Goal: Transaction & Acquisition: Download file/media

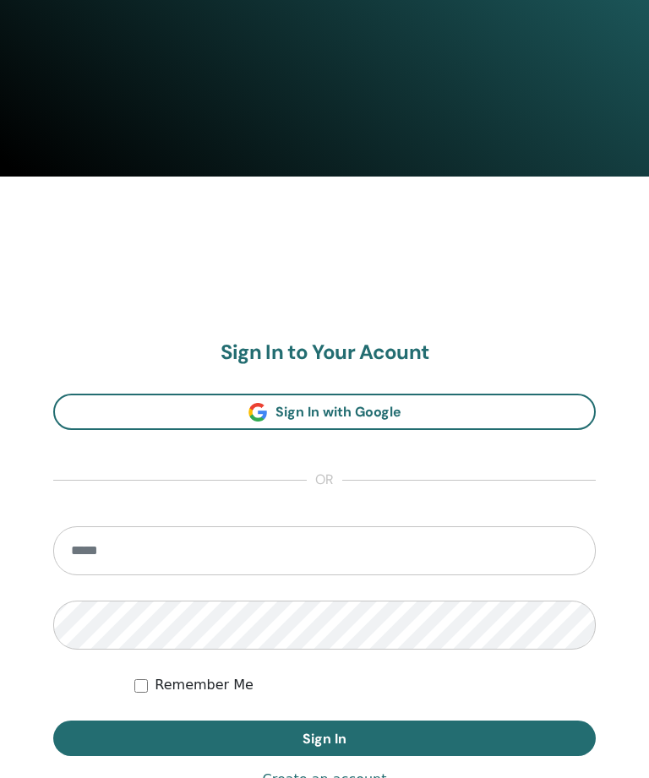
click at [442, 535] on input "email" at bounding box center [324, 550] width 542 height 49
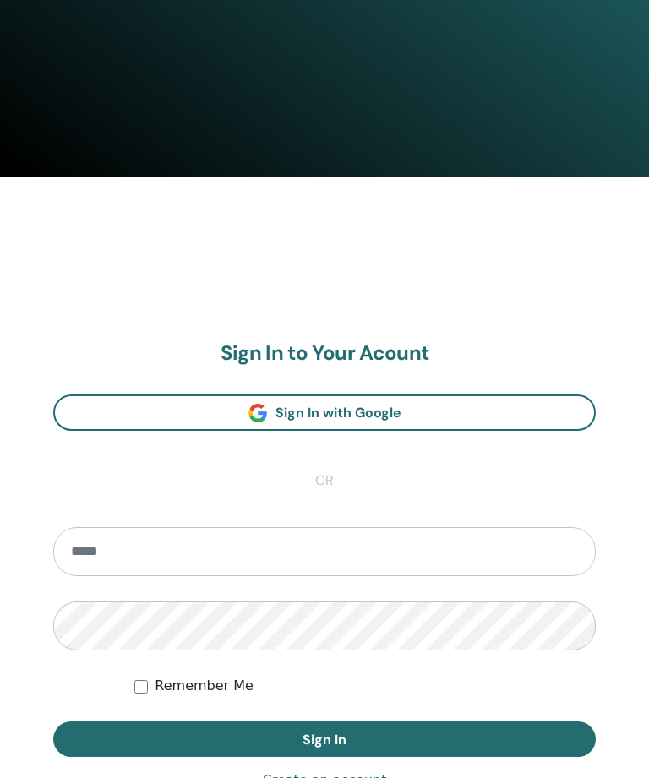
click at [446, 547] on input "email" at bounding box center [324, 551] width 542 height 49
type input "**********"
click at [324, 737] on button "Sign In" at bounding box center [324, 738] width 542 height 35
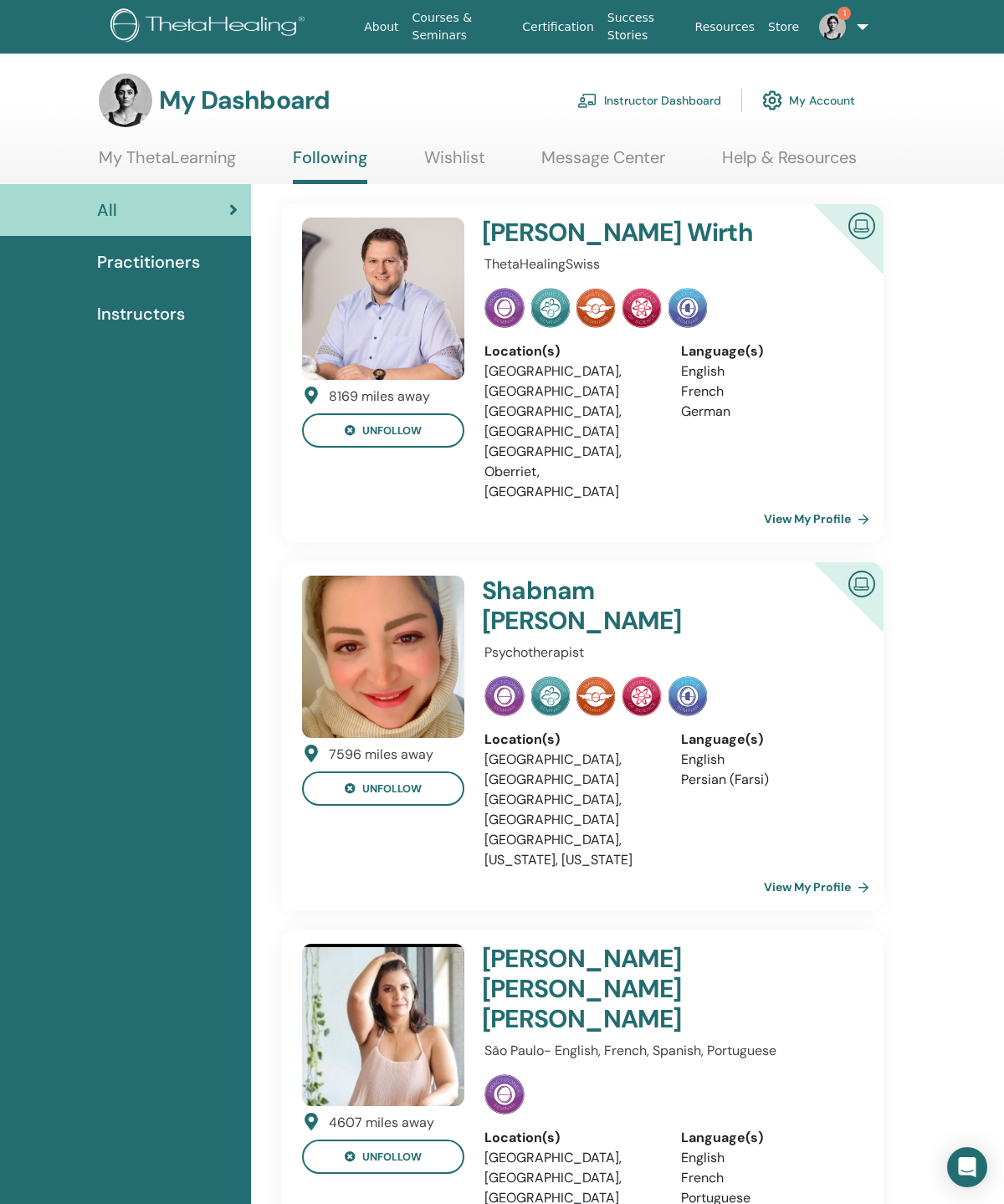
click at [143, 274] on span "Practitioners" at bounding box center [149, 262] width 103 height 25
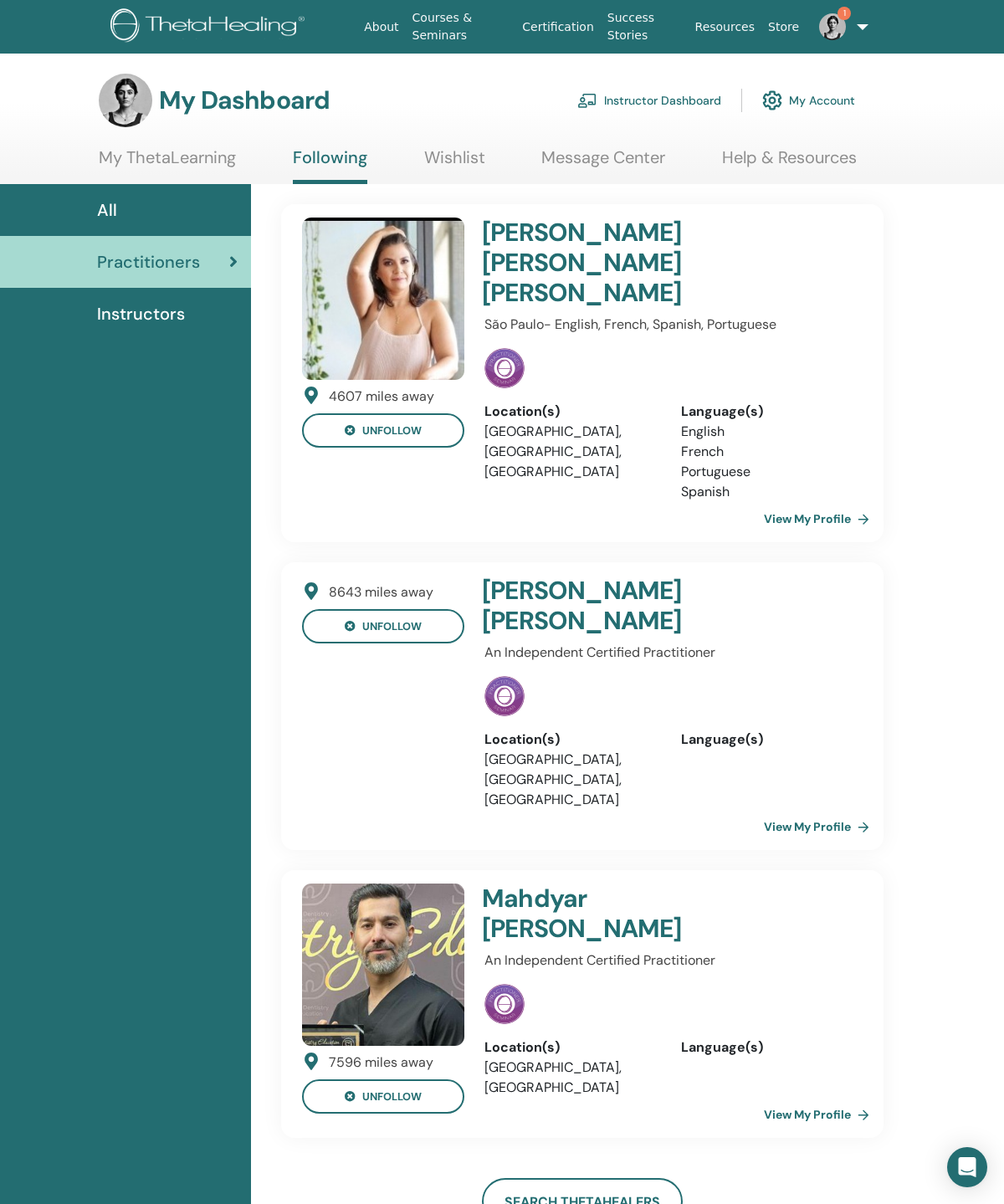
click at [158, 336] on link "Instructors" at bounding box center [125, 313] width 251 height 52
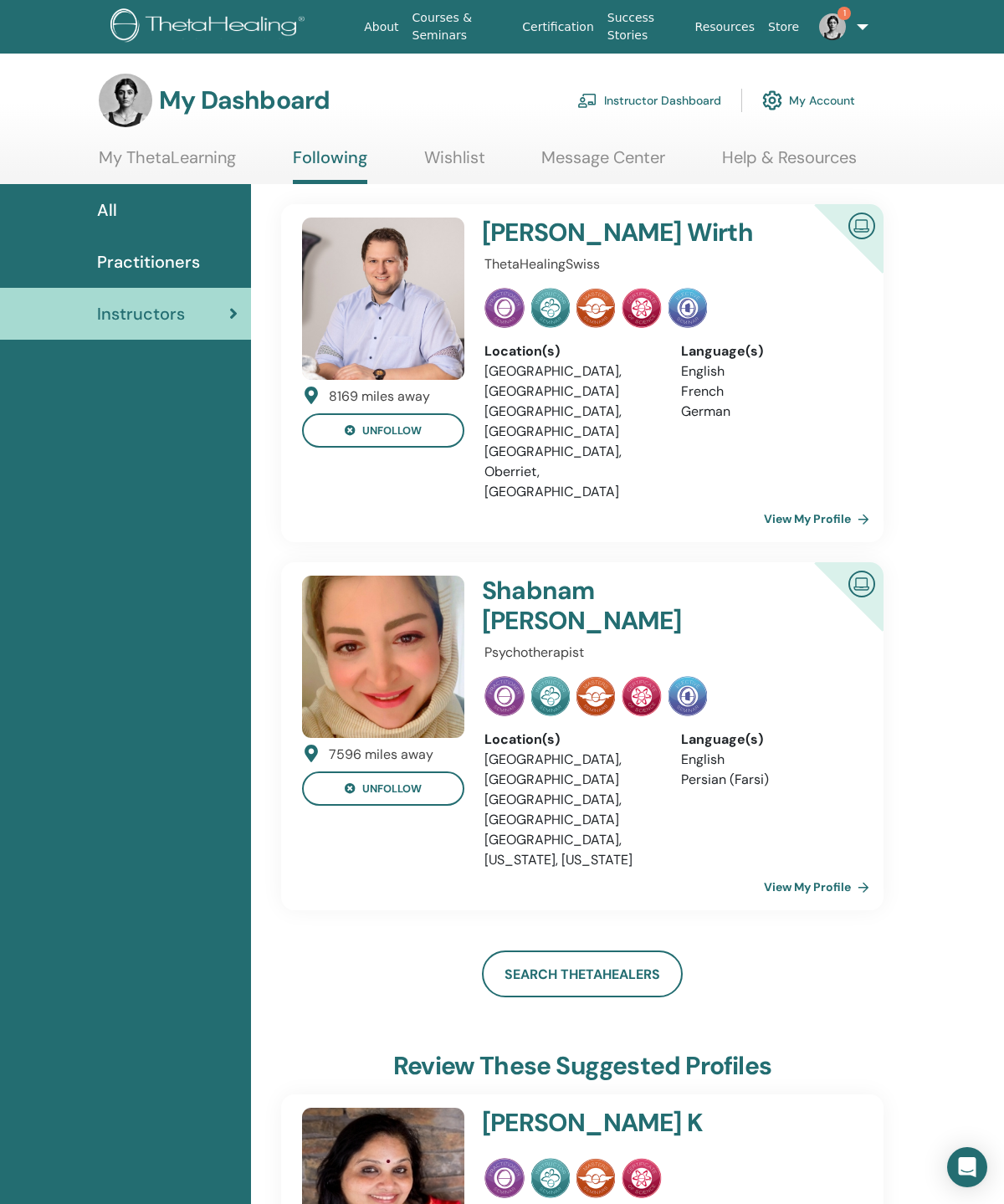
click at [860, 30] on link "1" at bounding box center [835, 27] width 57 height 54
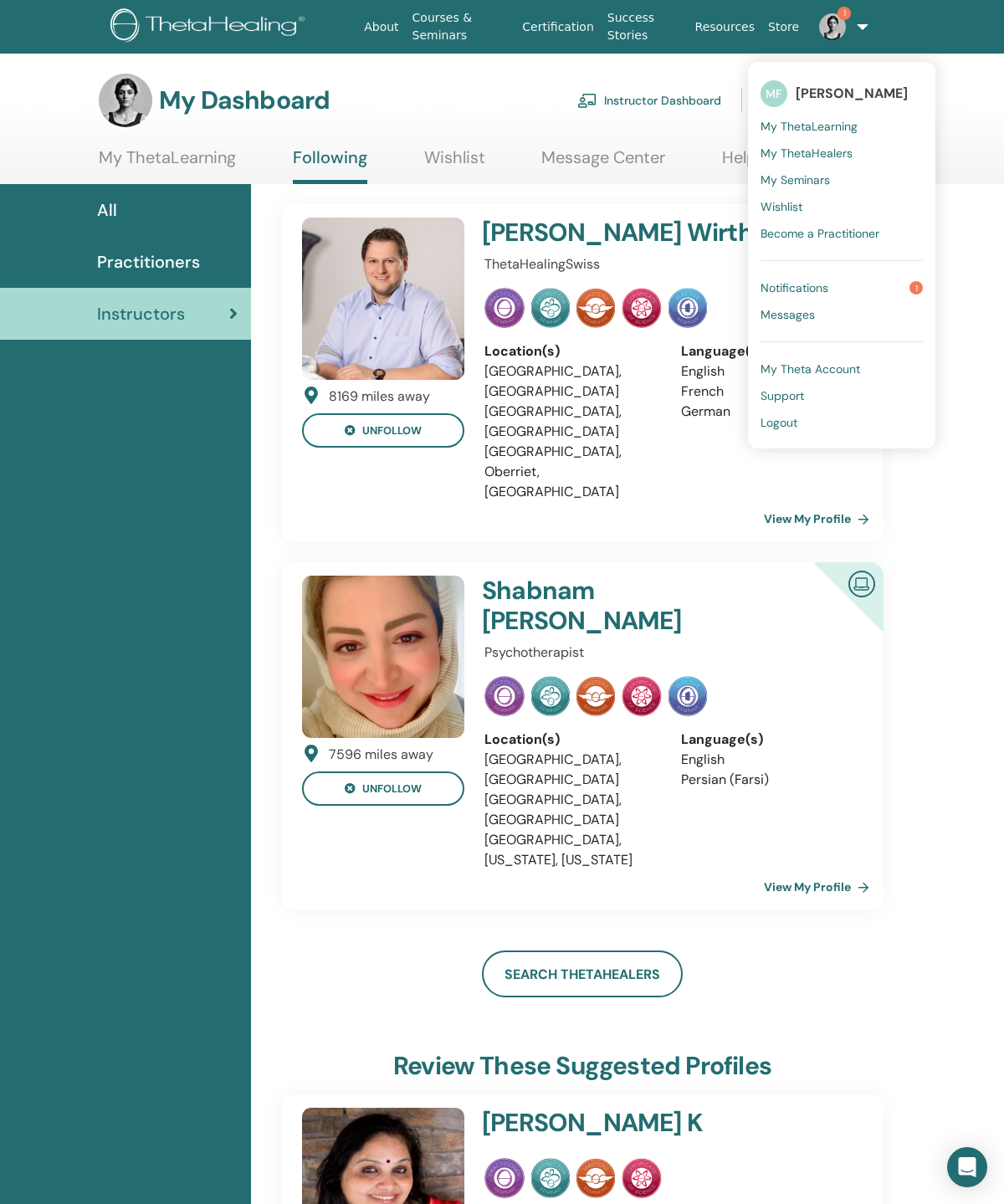
click at [860, 377] on link "My Theta Account" at bounding box center [842, 369] width 163 height 27
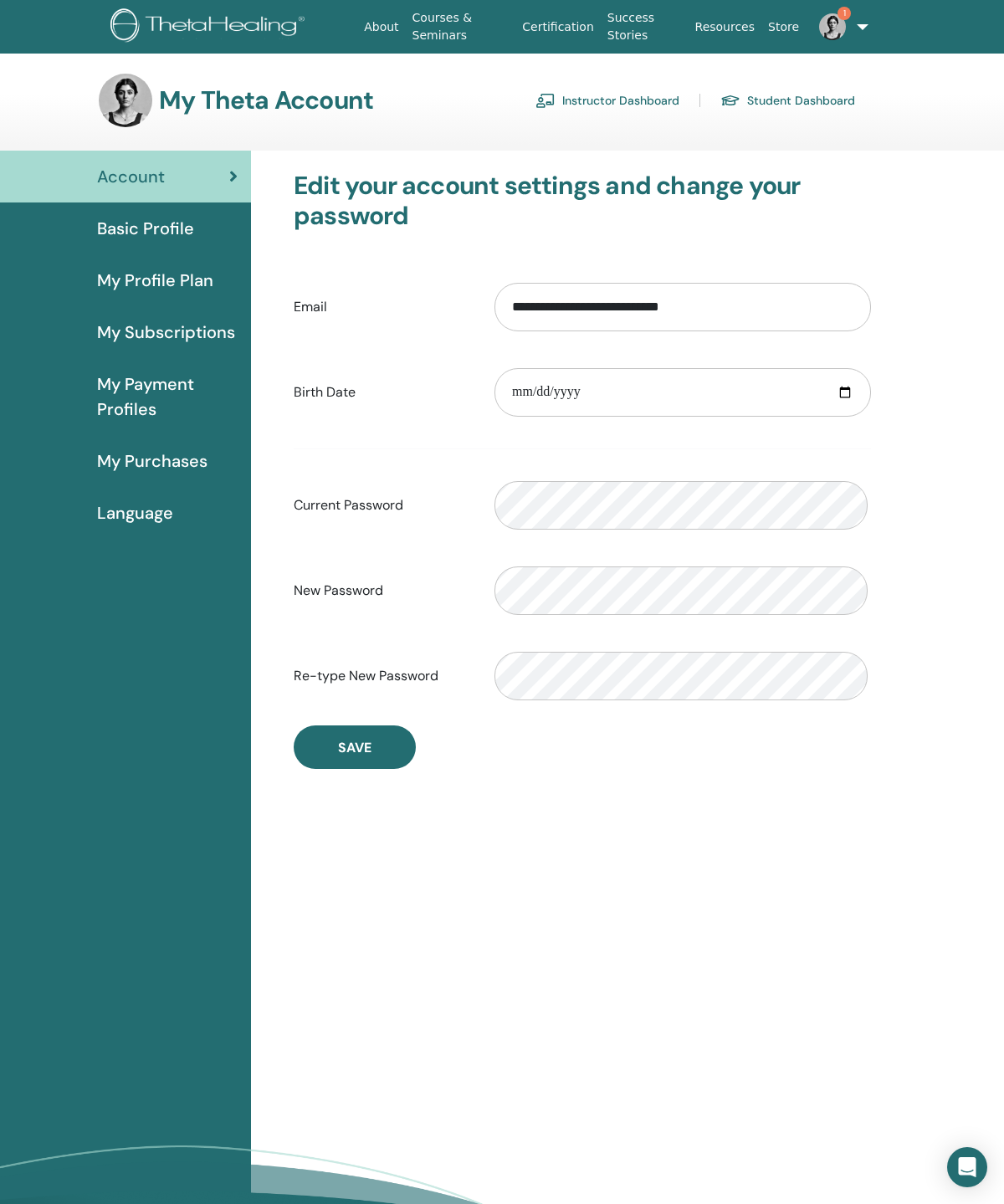
click at [629, 95] on link "Instructor Dashboard" at bounding box center [607, 100] width 144 height 27
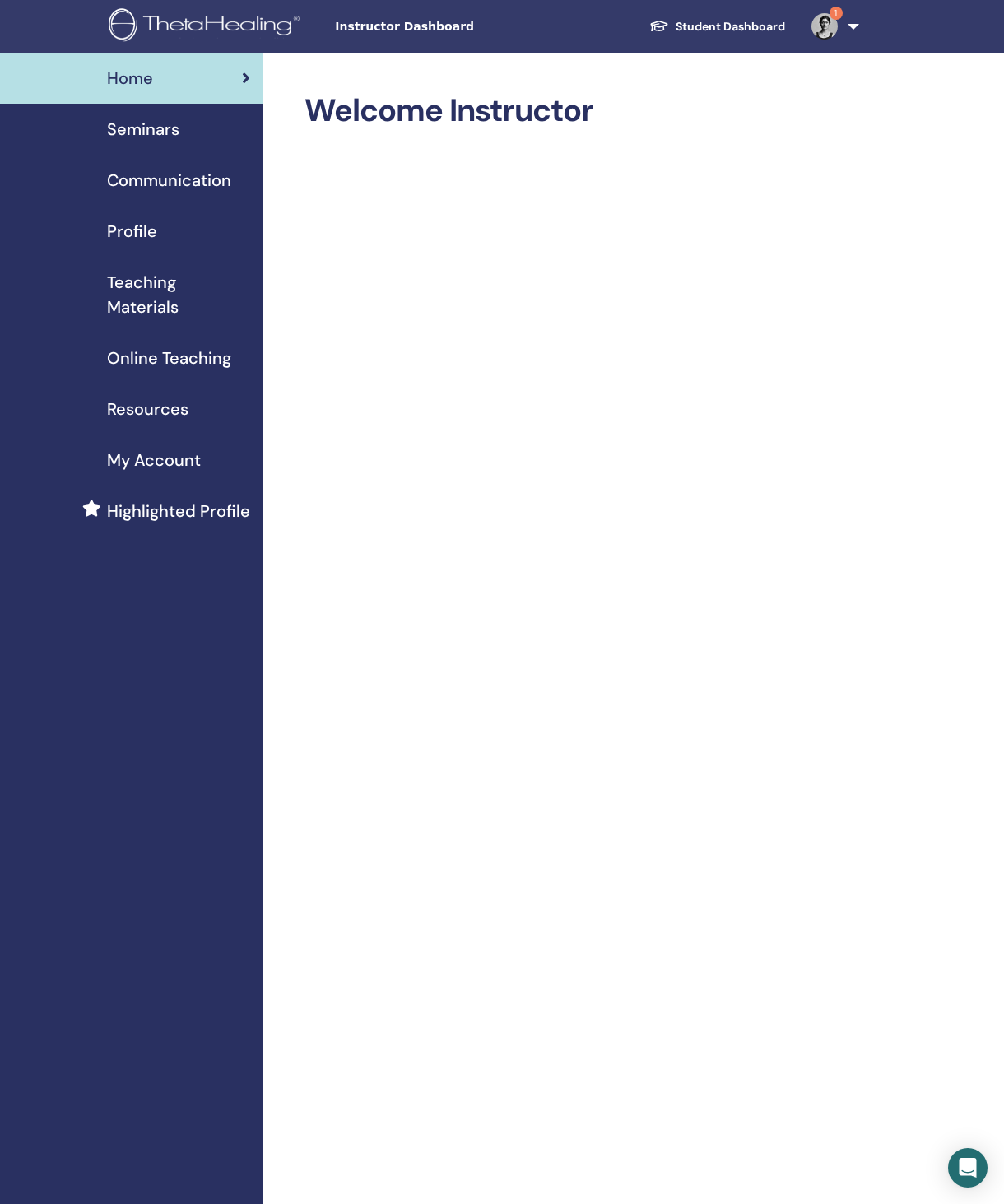
click at [171, 312] on span "Teaching Materials" at bounding box center [178, 294] width 143 height 50
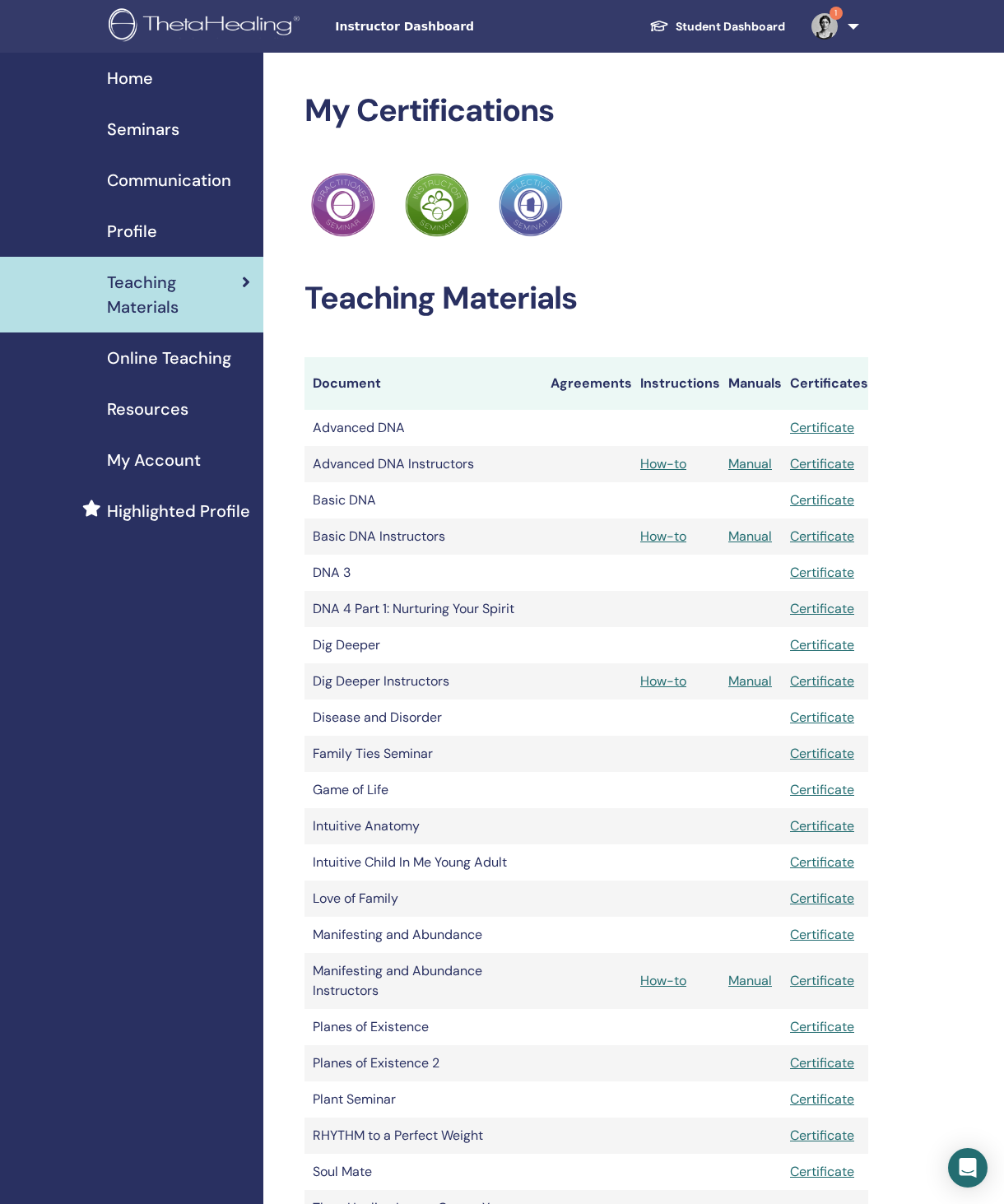
click at [754, 690] on link "Manual" at bounding box center [750, 681] width 44 height 18
click at [669, 690] on link "How-to" at bounding box center [663, 681] width 46 height 18
